Goal: Communication & Community: Participate in discussion

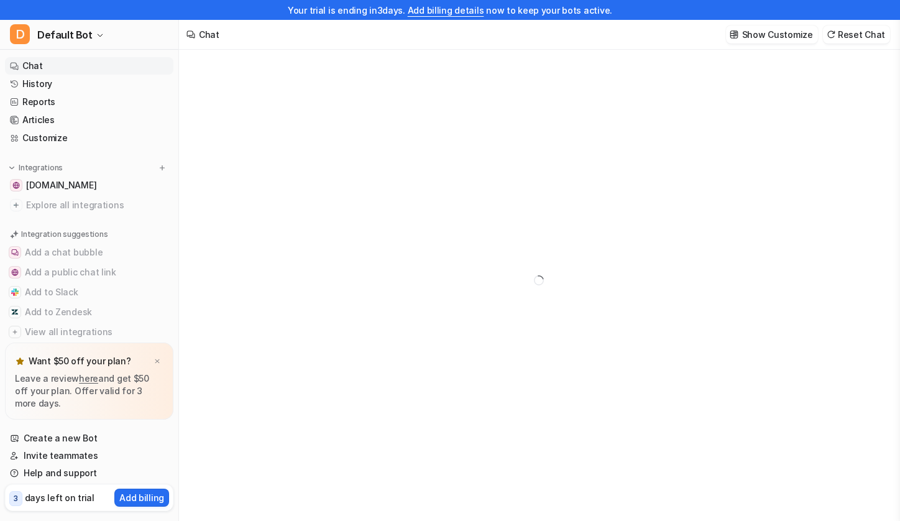
type textarea "**********"
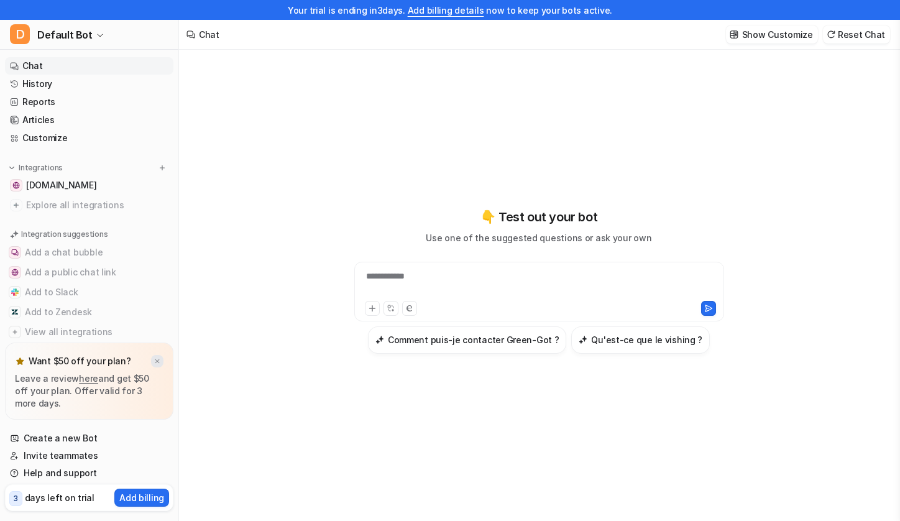
click at [157, 360] on img at bounding box center [157, 361] width 7 height 8
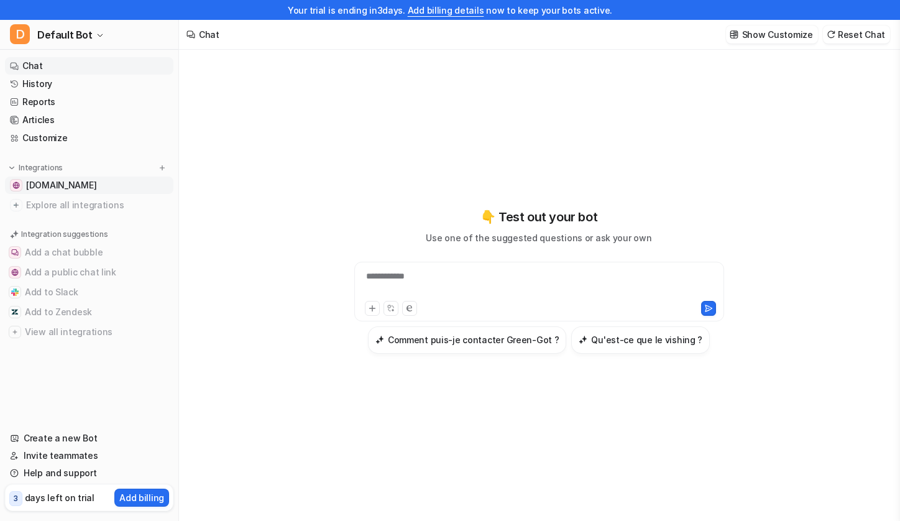
click at [91, 188] on span "[DOMAIN_NAME]" at bounding box center [61, 185] width 70 height 12
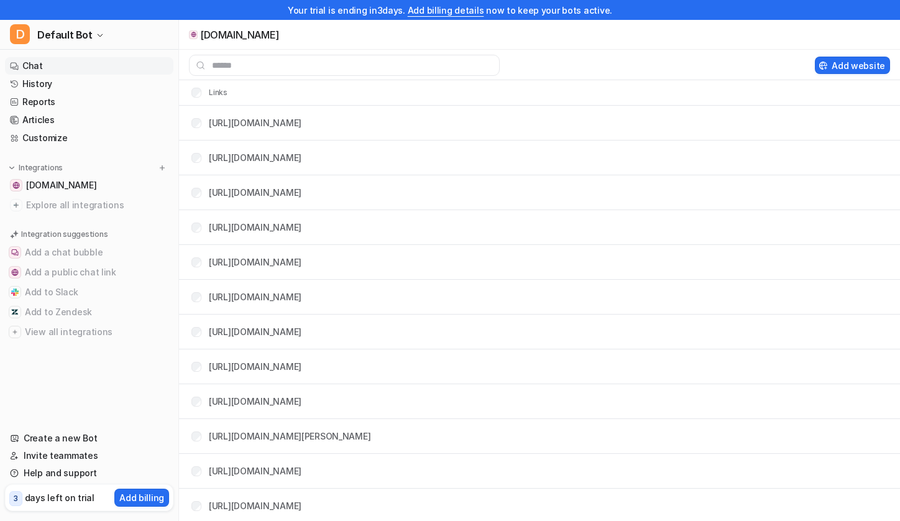
click at [68, 68] on link "Chat" at bounding box center [89, 65] width 168 height 17
